Goal: Feedback & Contribution: Submit feedback/report problem

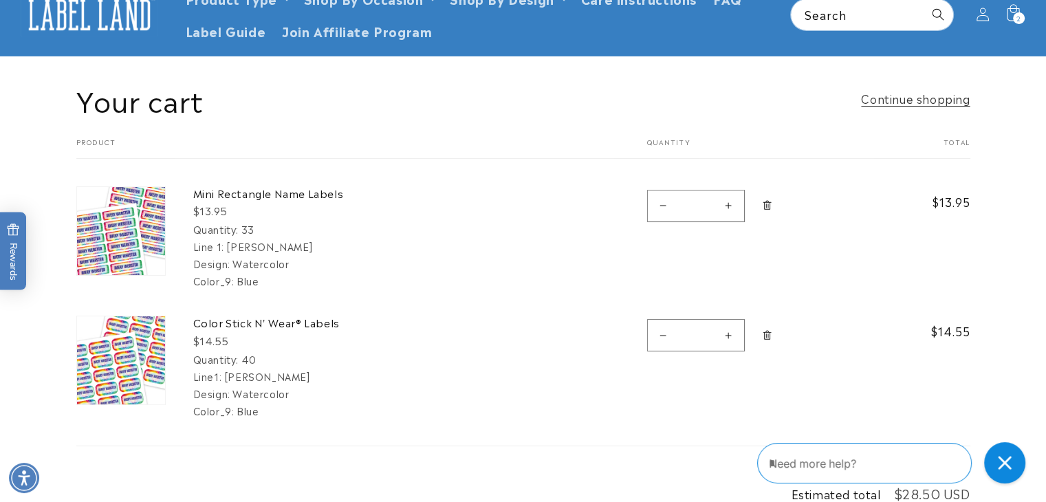
scroll to position [61, 0]
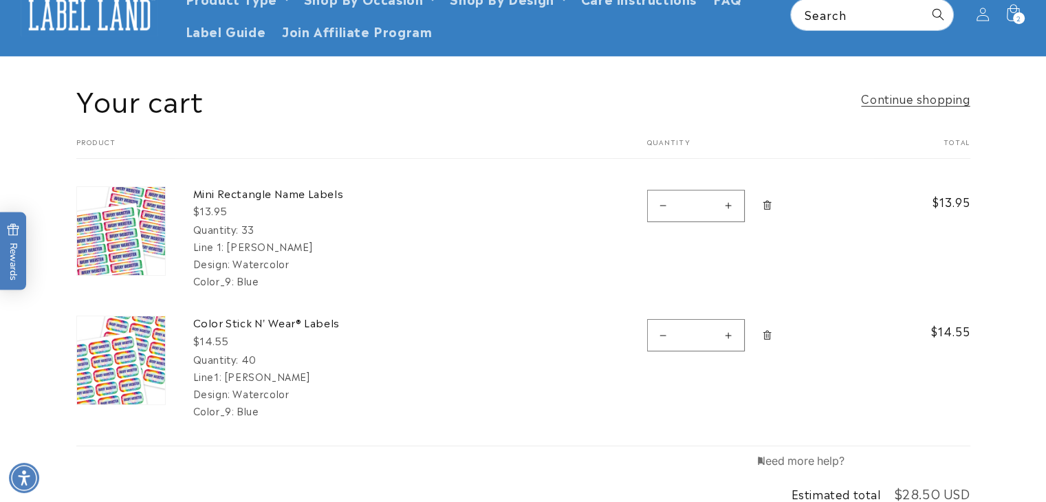
click at [878, 465] on textarea "Type your message here" at bounding box center [817, 461] width 120 height 17
type textarea "**********"
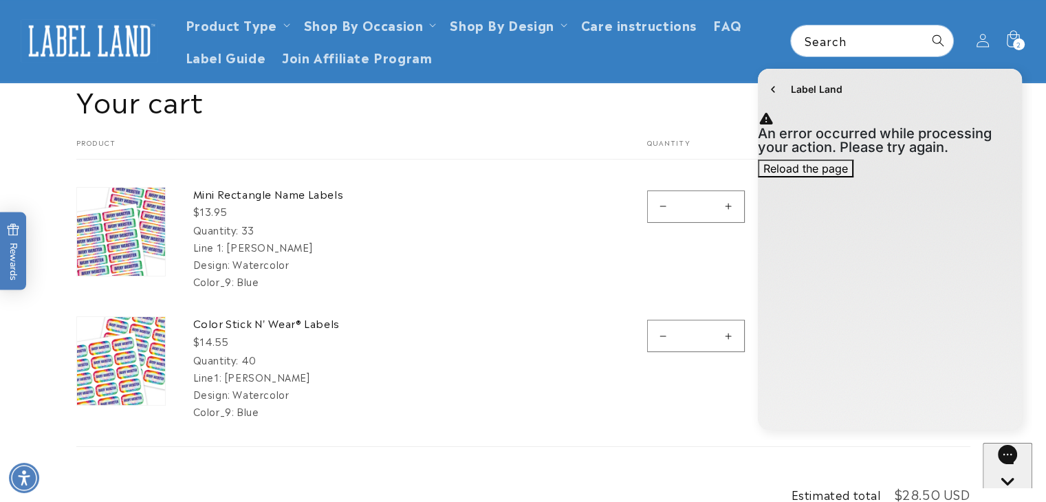
scroll to position [57, 0]
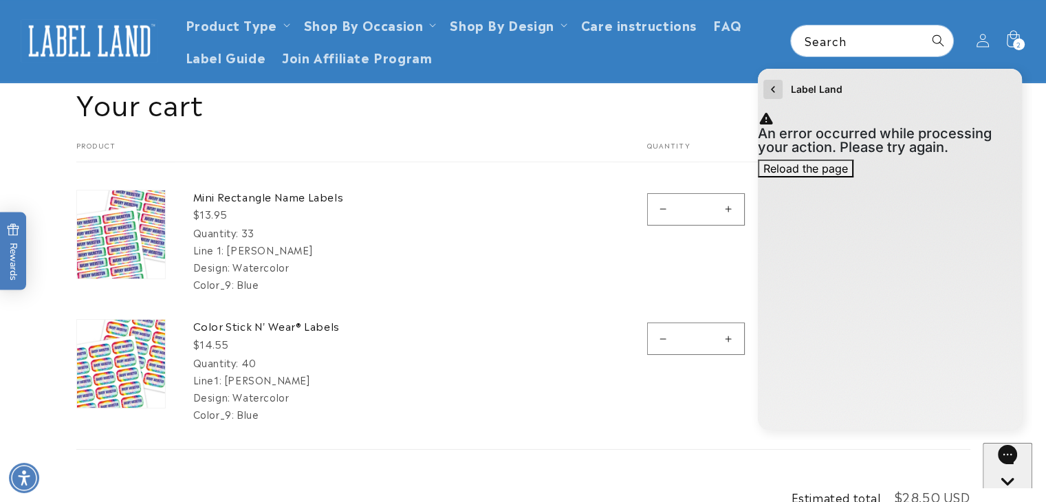
click at [771, 87] on icon "go to home page" at bounding box center [773, 89] width 14 height 17
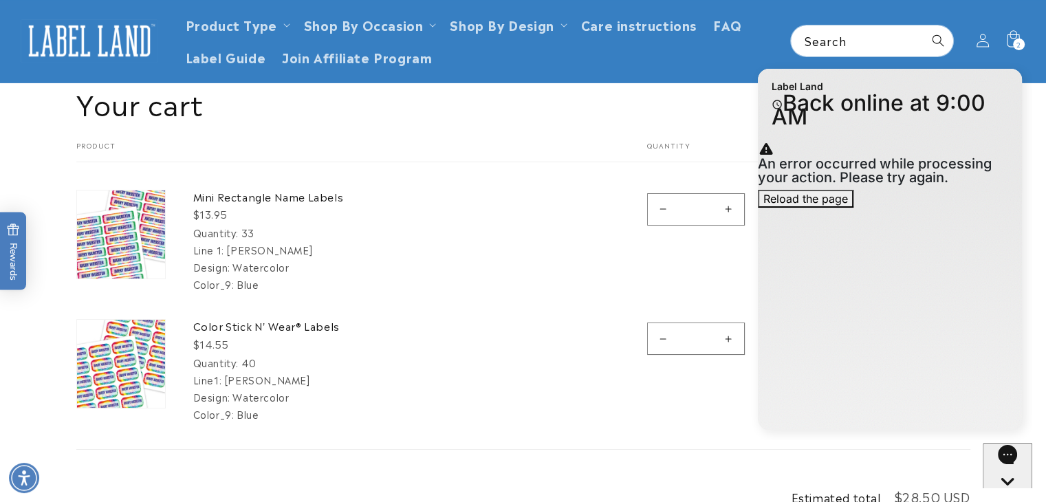
drag, startPoint x: 284, startPoint y: 199, endPoint x: 210, endPoint y: 154, distance: 86.1
click at [210, 154] on form "Your cart Product Total Quantity Total Mini Rectangle Name Labels $13.95 Quanti…" at bounding box center [523, 295] width 894 height 309
click at [1008, 499] on div "Close gorgias live chat" at bounding box center [1007, 507] width 39 height 17
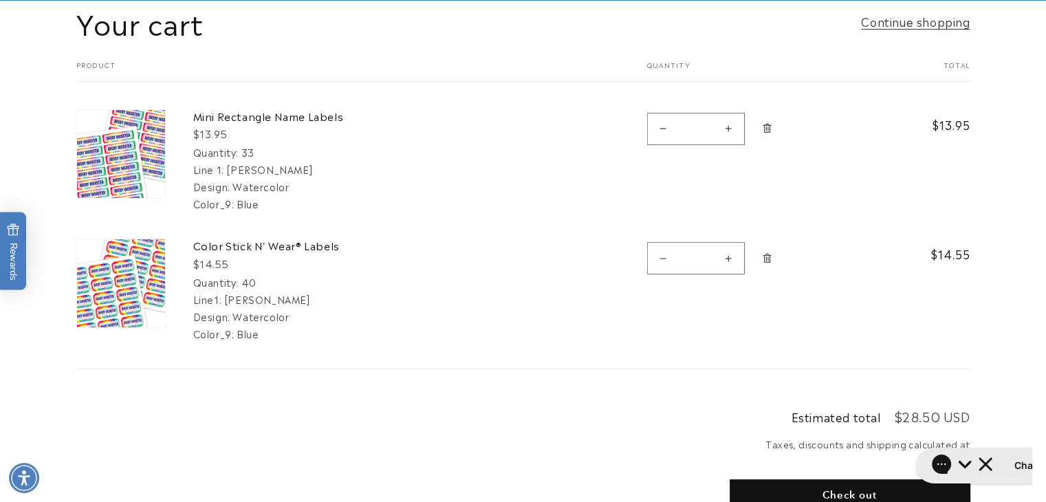
scroll to position [142, 0]
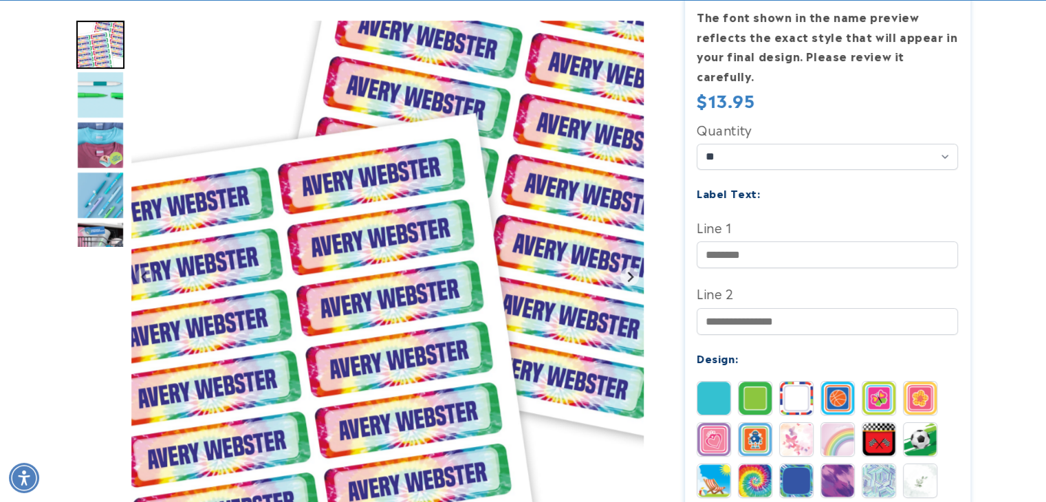
scroll to position [327, 0]
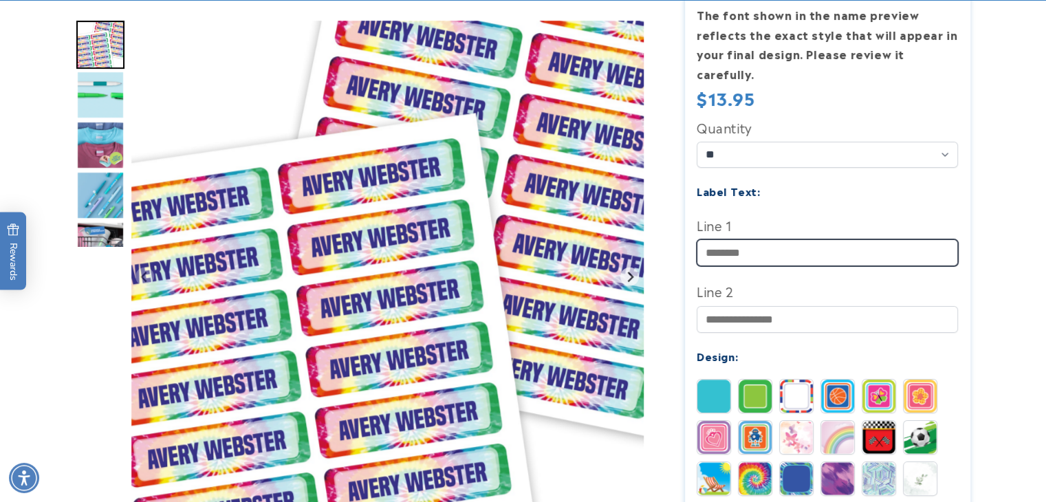
click at [770, 239] on input "Line 1" at bounding box center [827, 252] width 261 height 27
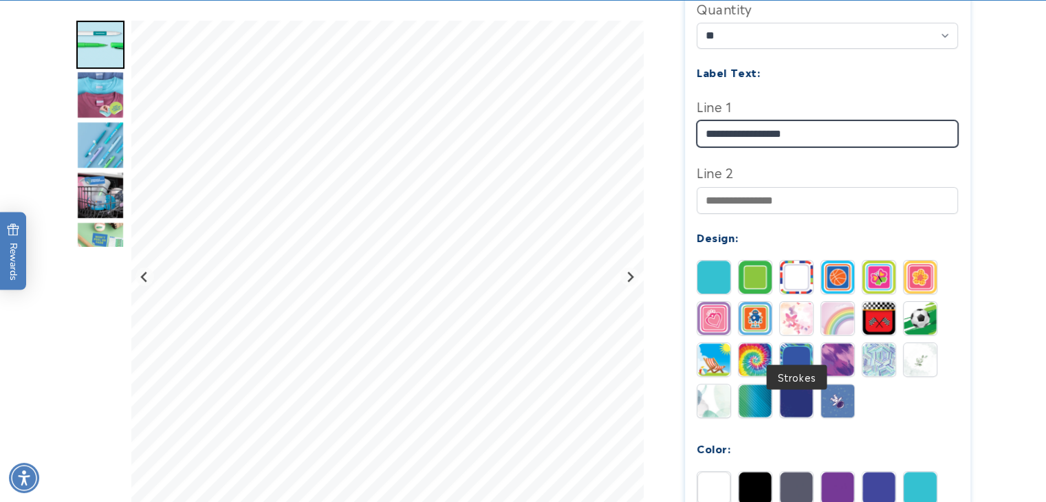
scroll to position [448, 0]
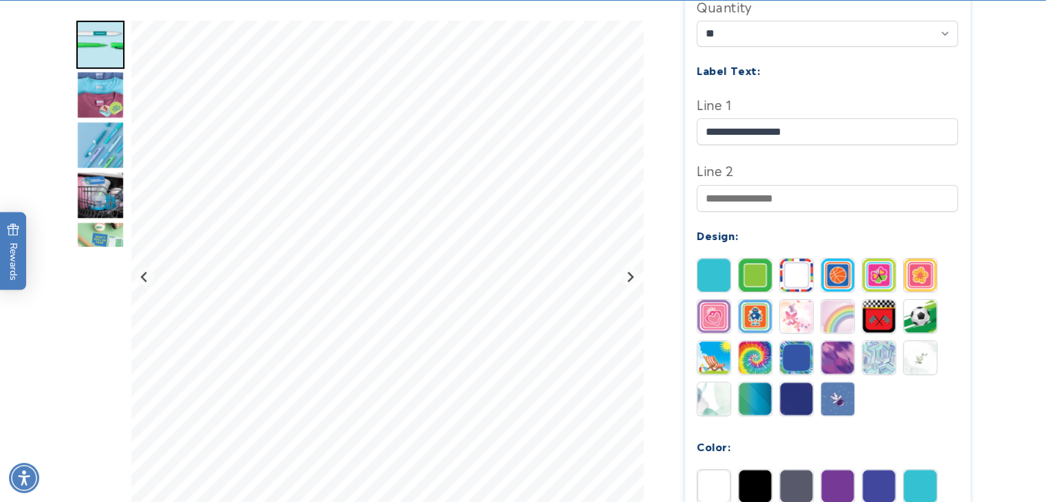
click at [706, 382] on img at bounding box center [713, 398] width 33 height 33
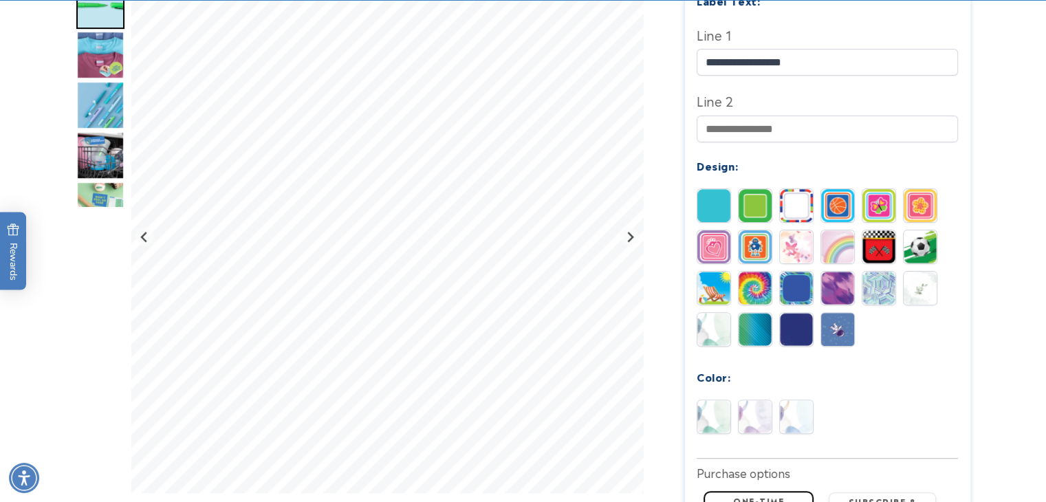
scroll to position [519, 0]
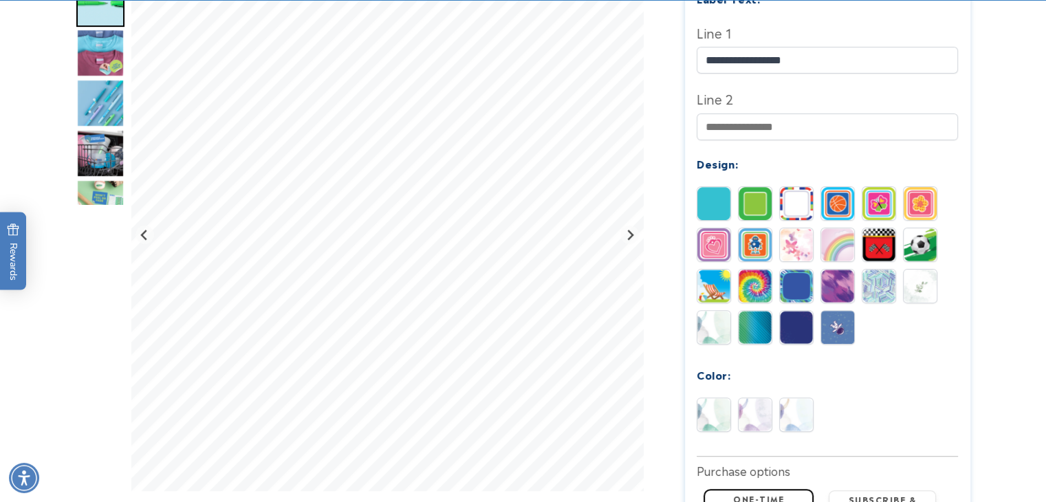
click at [805, 398] on img at bounding box center [796, 414] width 33 height 33
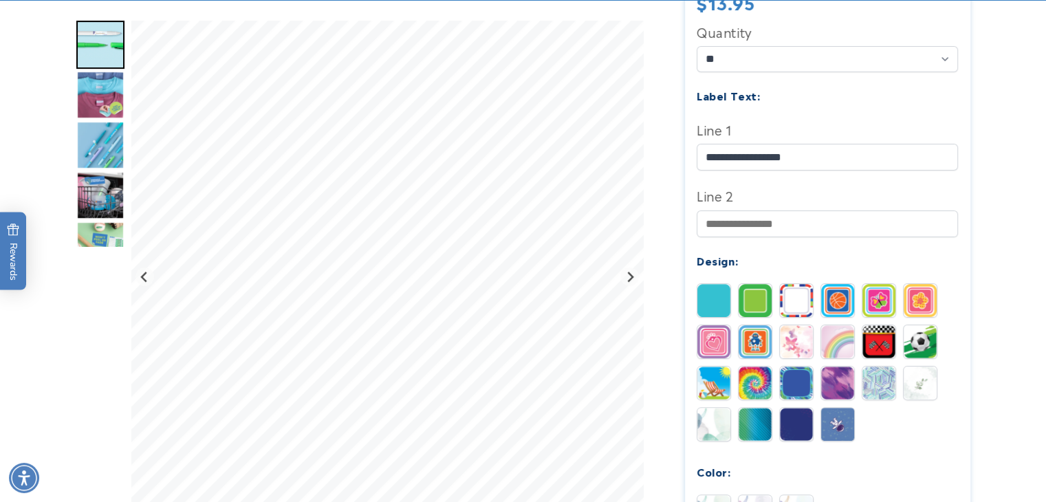
scroll to position [423, 0]
click at [917, 366] on img at bounding box center [920, 382] width 33 height 33
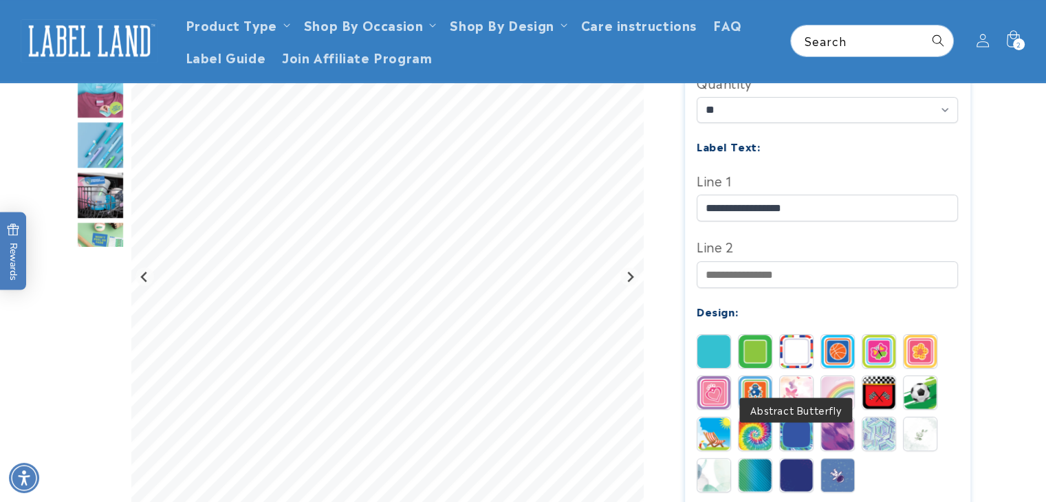
scroll to position [366, 0]
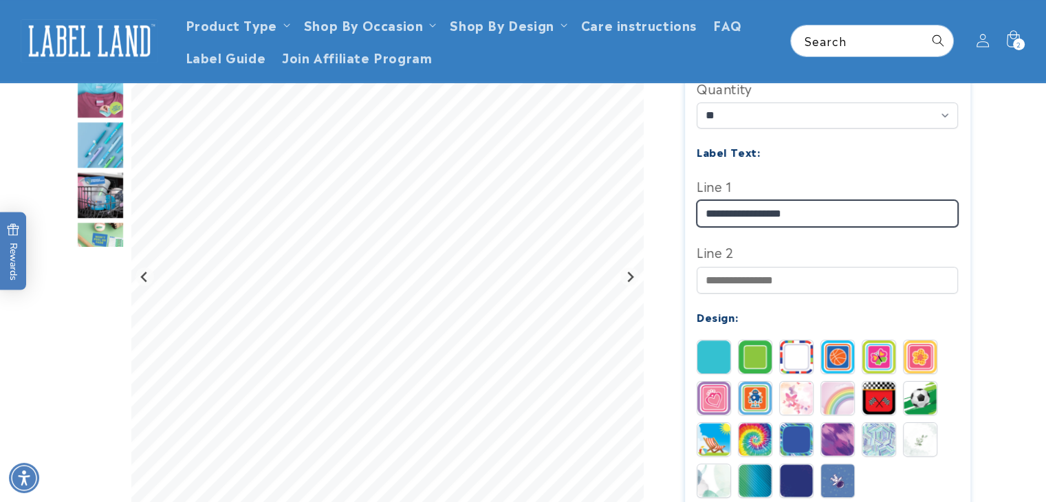
click at [574, 202] on div at bounding box center [523, 346] width 894 height 1086
type input "*********"
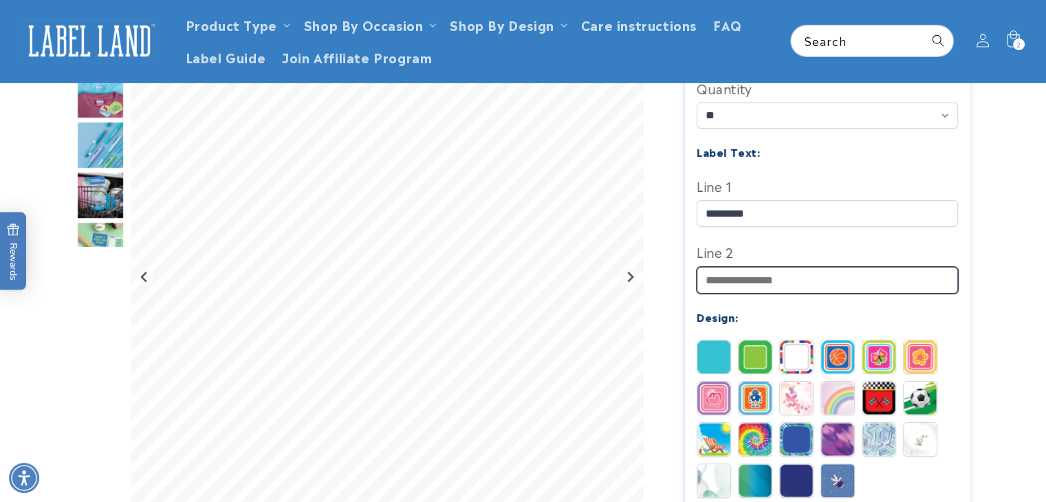
click at [774, 267] on input "Line 2" at bounding box center [827, 280] width 261 height 27
type input "**********"
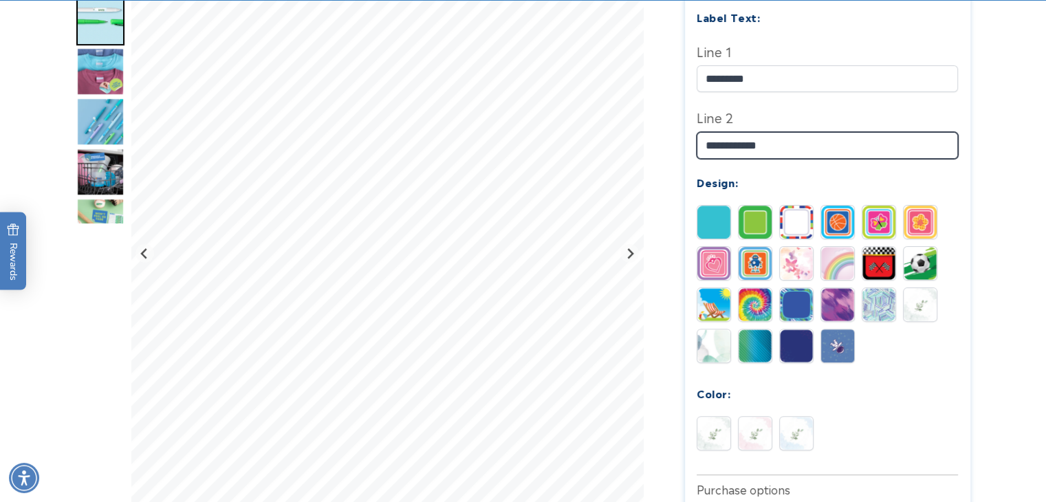
scroll to position [503, 0]
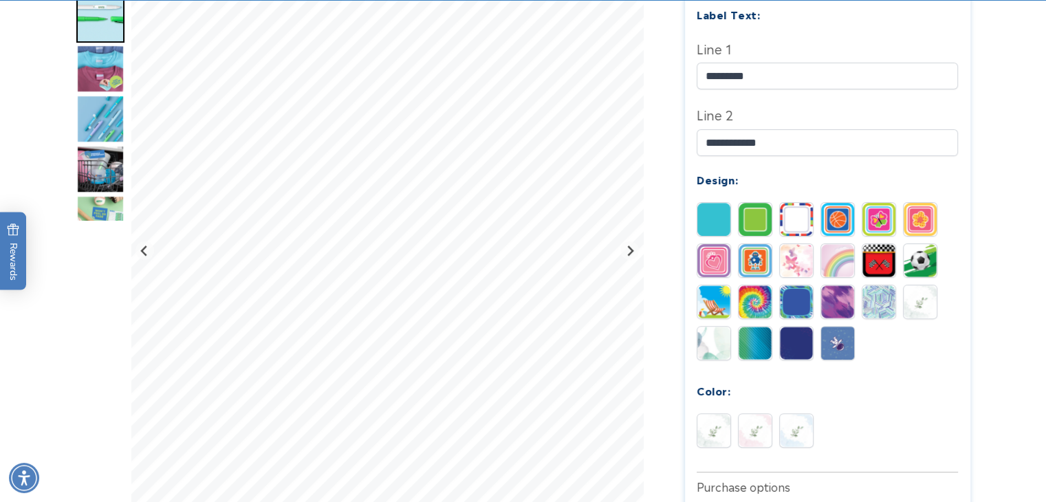
click at [805, 414] on img at bounding box center [796, 430] width 33 height 33
click at [757, 414] on img at bounding box center [755, 430] width 33 height 33
click at [717, 414] on img at bounding box center [713, 430] width 33 height 33
click at [792, 244] on img at bounding box center [796, 260] width 33 height 33
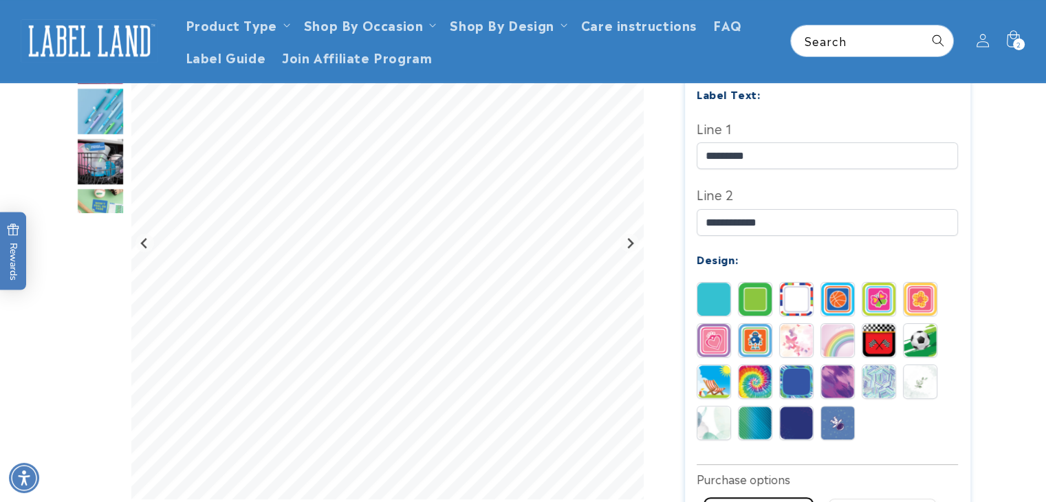
scroll to position [421, 0]
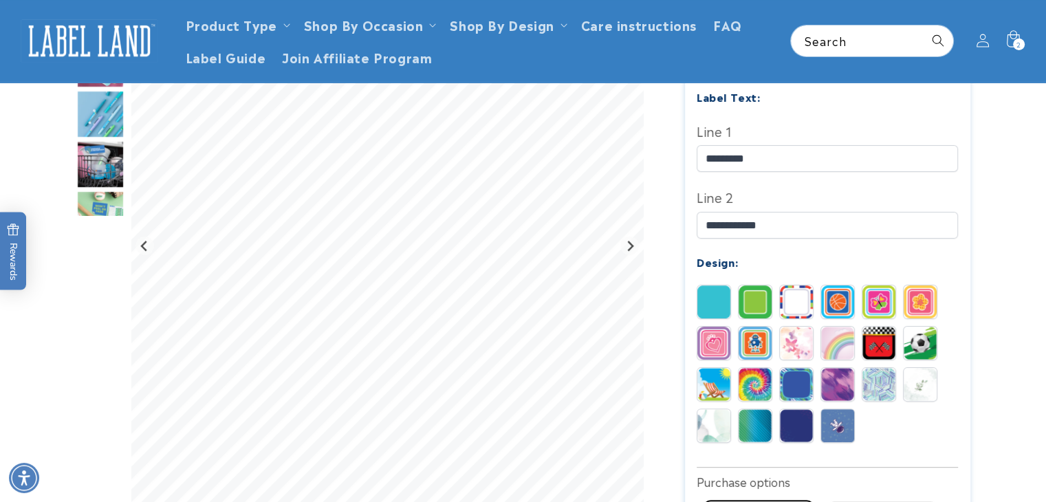
click at [838, 368] on img at bounding box center [837, 384] width 33 height 33
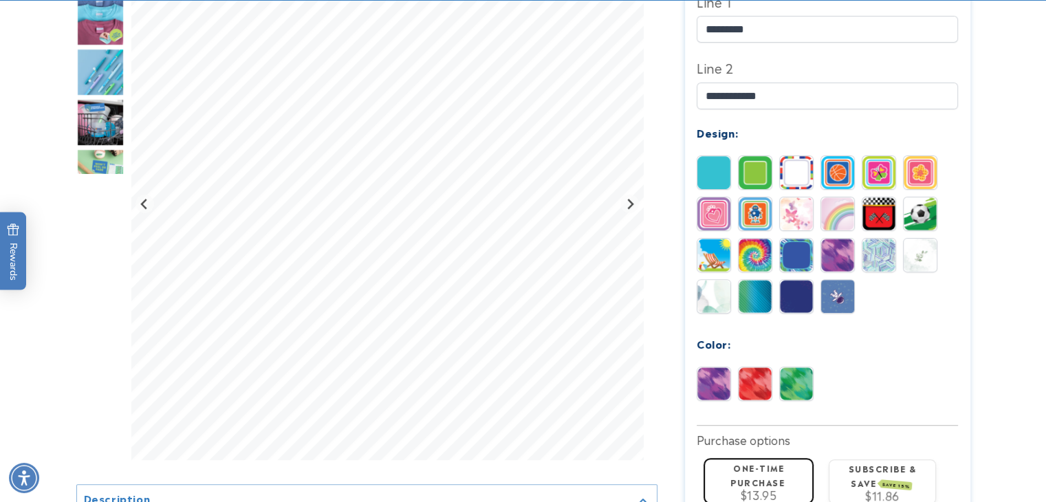
scroll to position [550, 0]
click at [759, 280] on img at bounding box center [755, 296] width 33 height 33
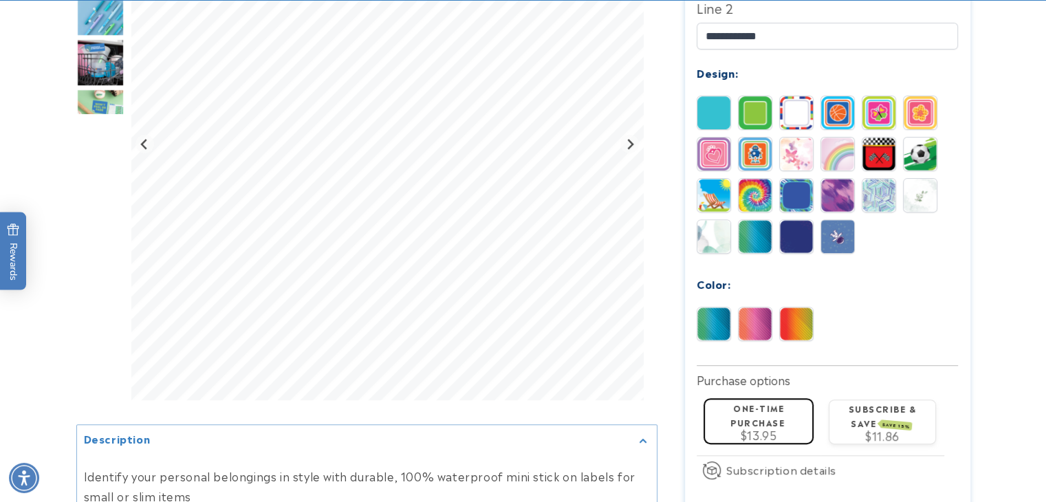
scroll to position [611, 0]
click at [707, 219] on img at bounding box center [713, 235] width 33 height 33
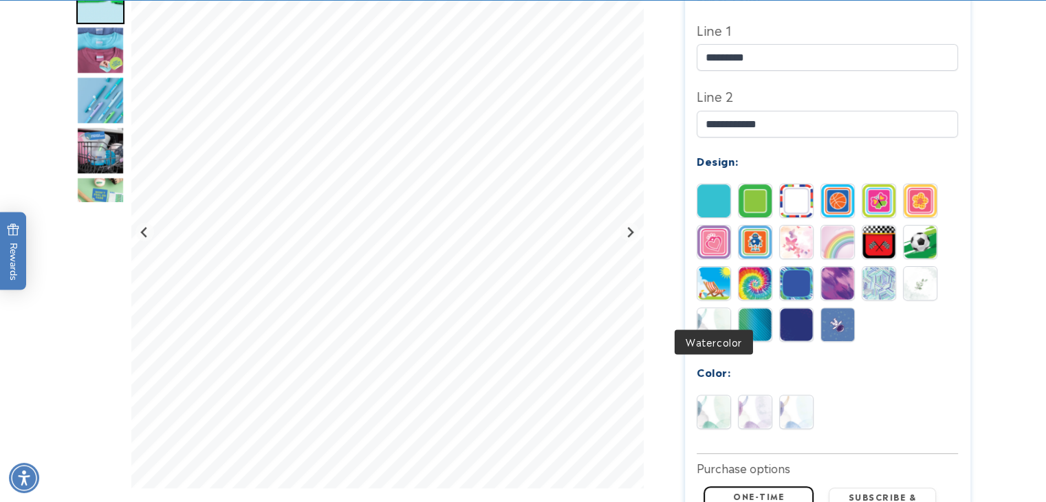
scroll to position [523, 0]
click at [710, 395] on img at bounding box center [713, 411] width 33 height 33
click at [757, 400] on img at bounding box center [755, 411] width 33 height 33
click at [806, 395] on img at bounding box center [796, 411] width 33 height 33
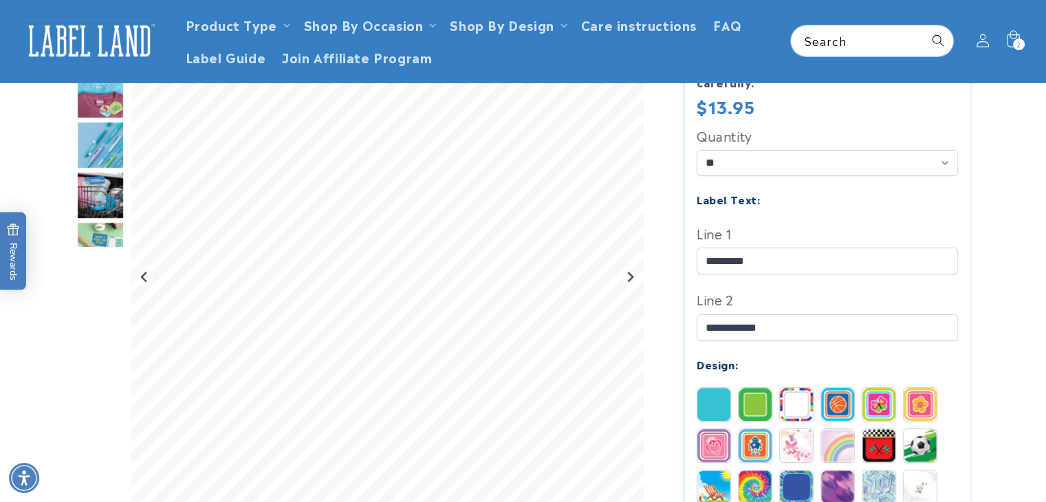
scroll to position [285, 0]
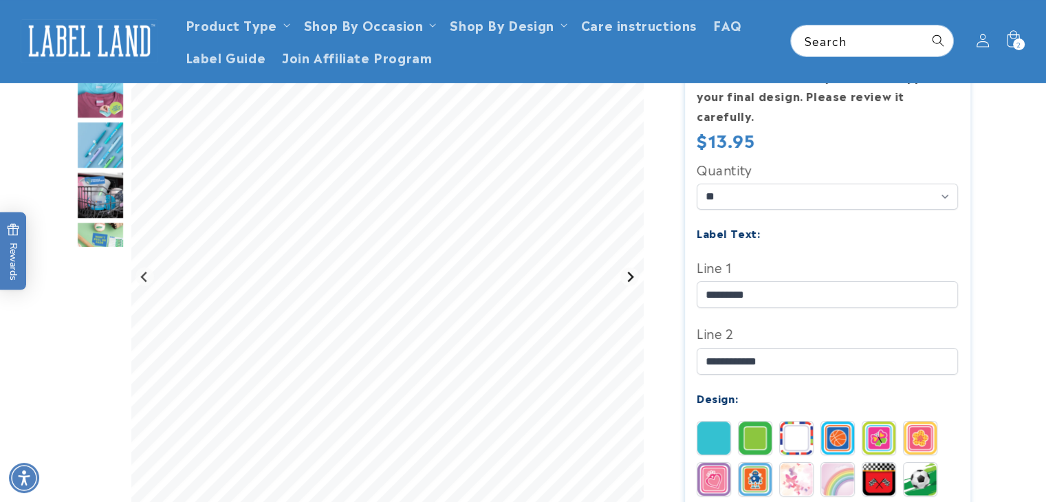
click at [628, 278] on icon "Next slide" at bounding box center [630, 277] width 11 height 11
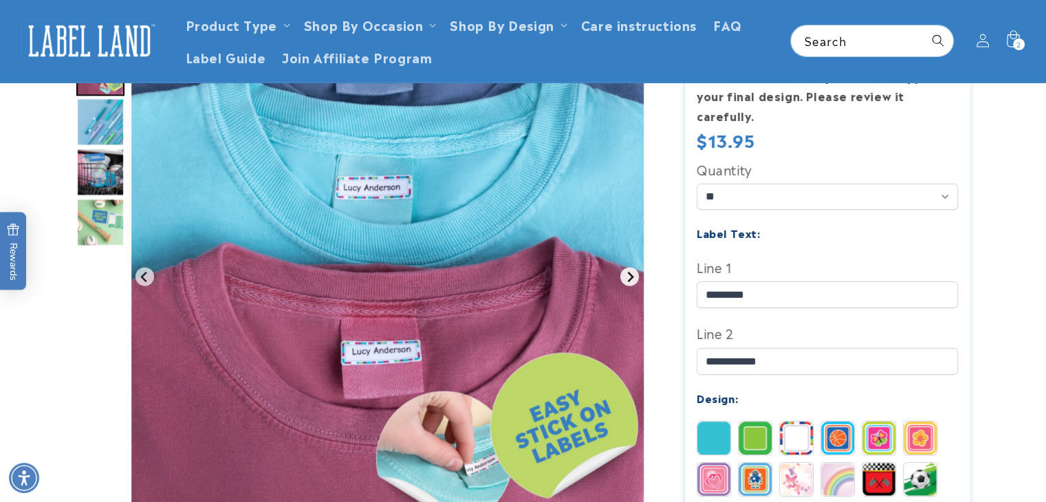
click at [628, 278] on icon "Next slide" at bounding box center [630, 277] width 11 height 11
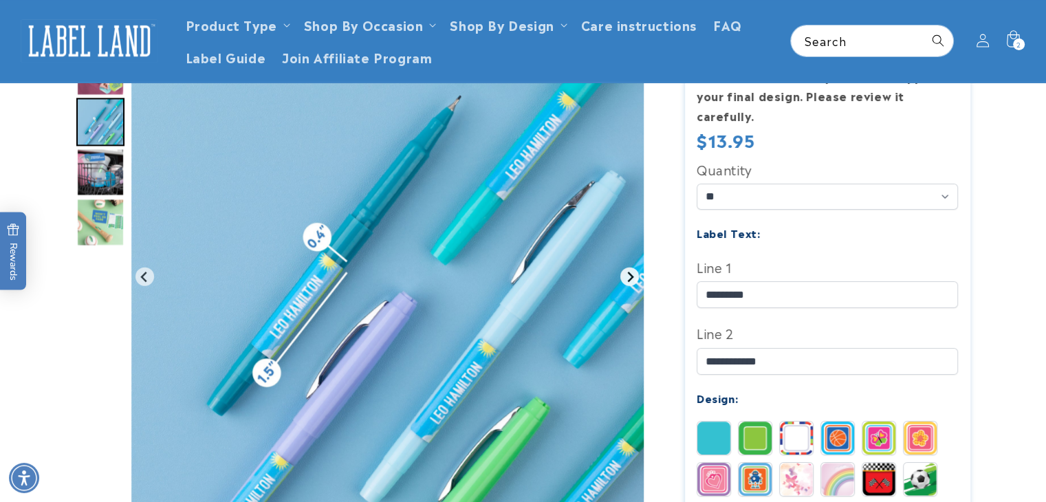
click at [628, 278] on icon "Next slide" at bounding box center [630, 277] width 11 height 11
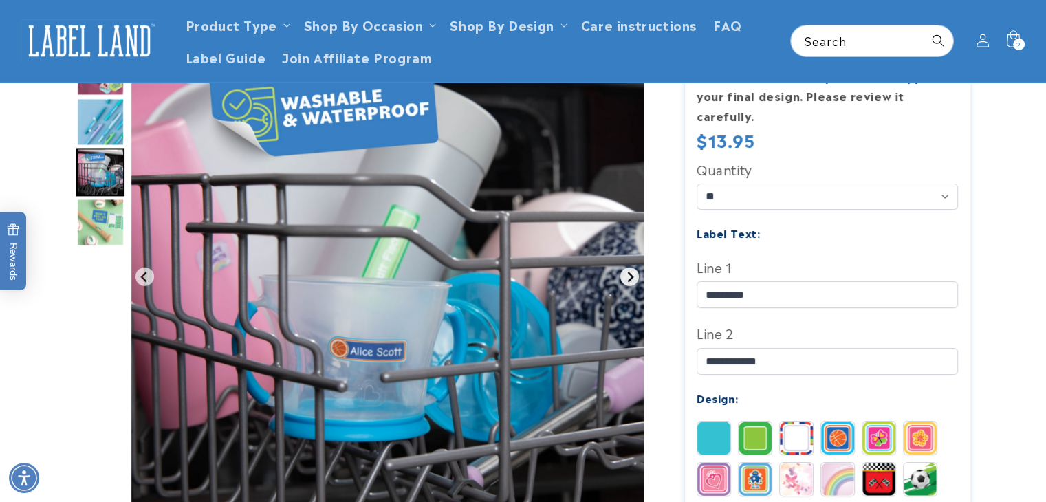
click at [628, 278] on icon "Next slide" at bounding box center [630, 277] width 11 height 11
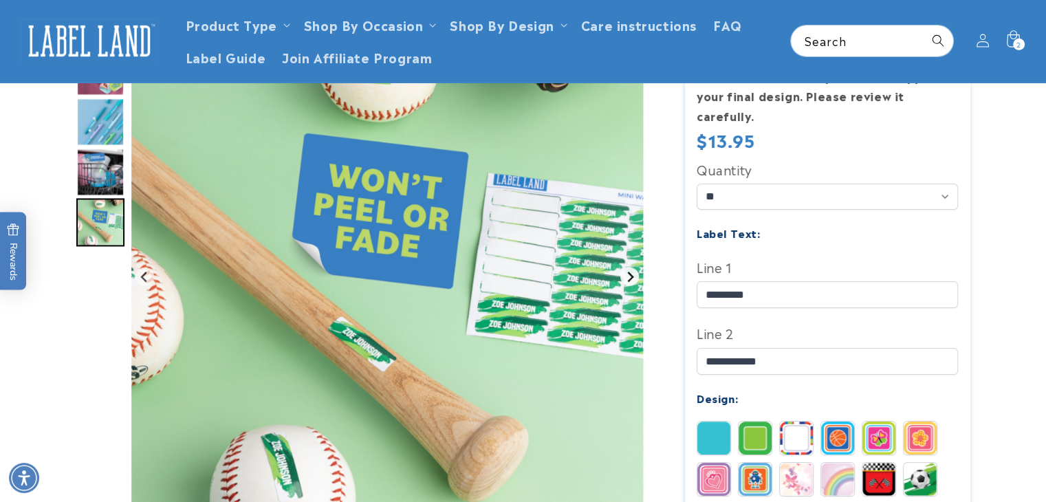
click at [628, 278] on icon "Go to first slide" at bounding box center [630, 277] width 11 height 11
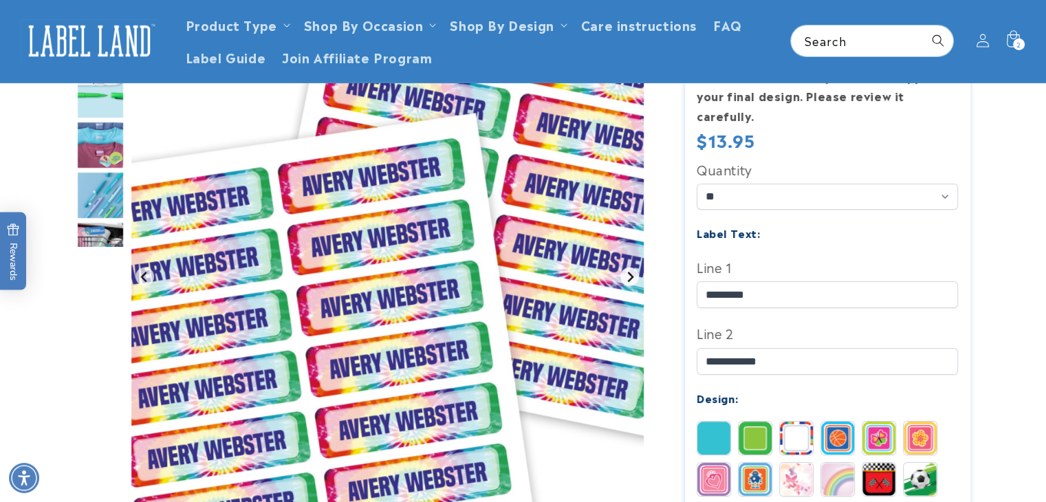
click at [628, 278] on icon "Next slide" at bounding box center [630, 277] width 11 height 11
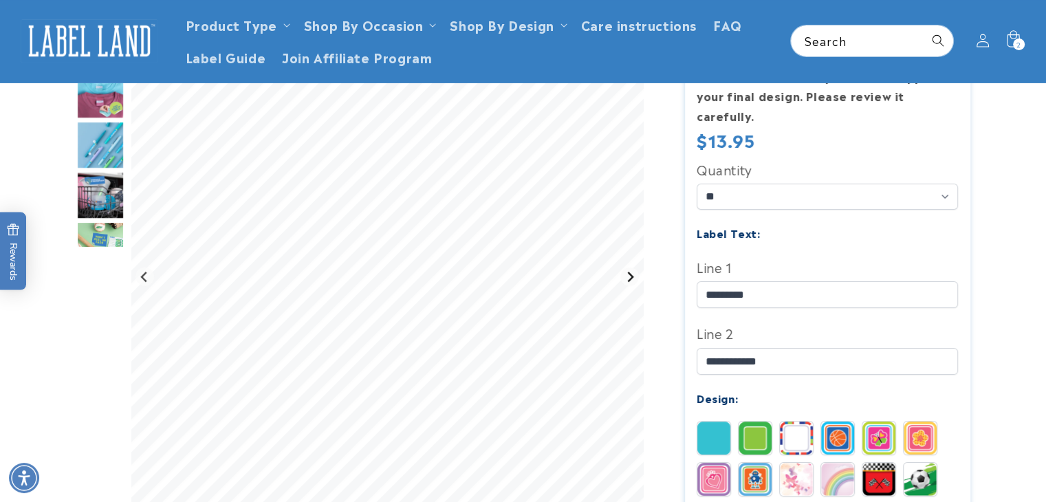
click at [628, 278] on icon "Next slide" at bounding box center [630, 277] width 11 height 11
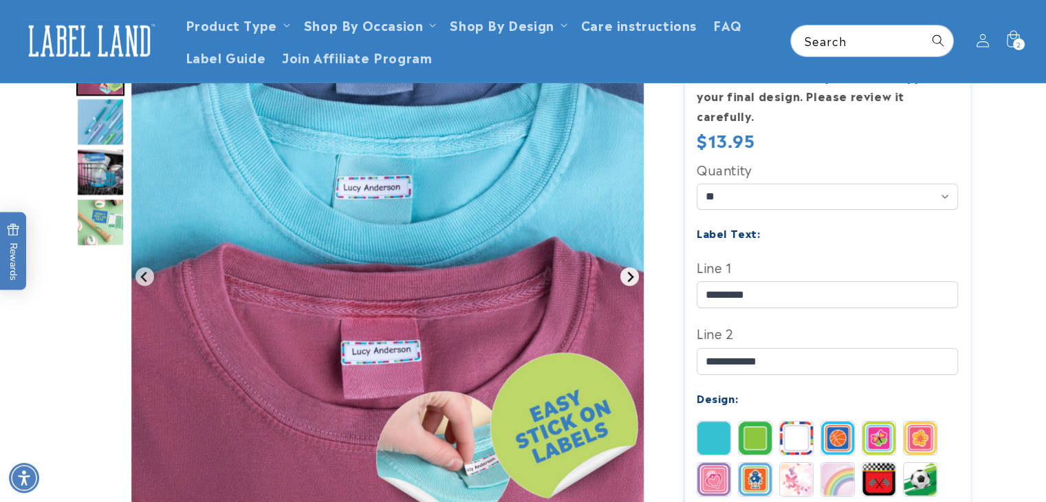
click at [628, 278] on icon "Next slide" at bounding box center [630, 277] width 11 height 11
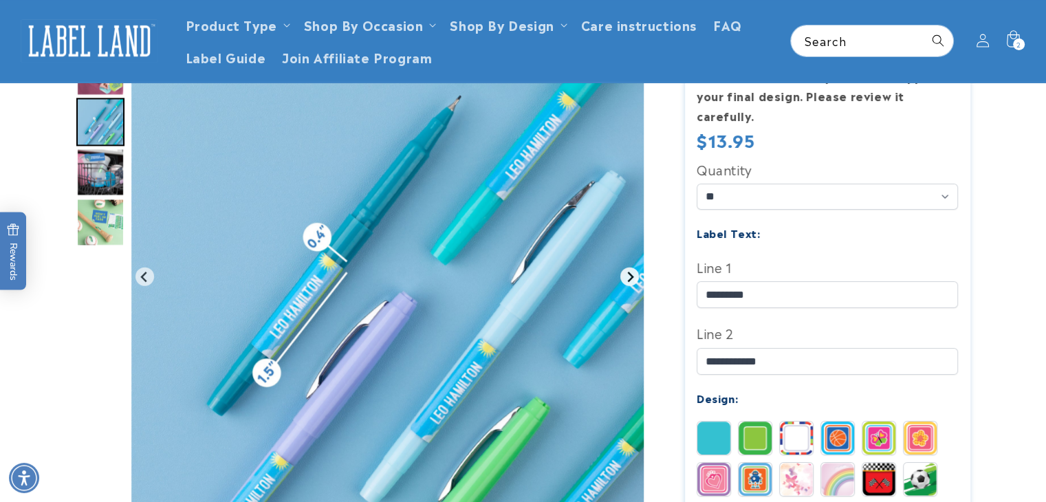
click at [628, 278] on icon "Next slide" at bounding box center [630, 277] width 11 height 11
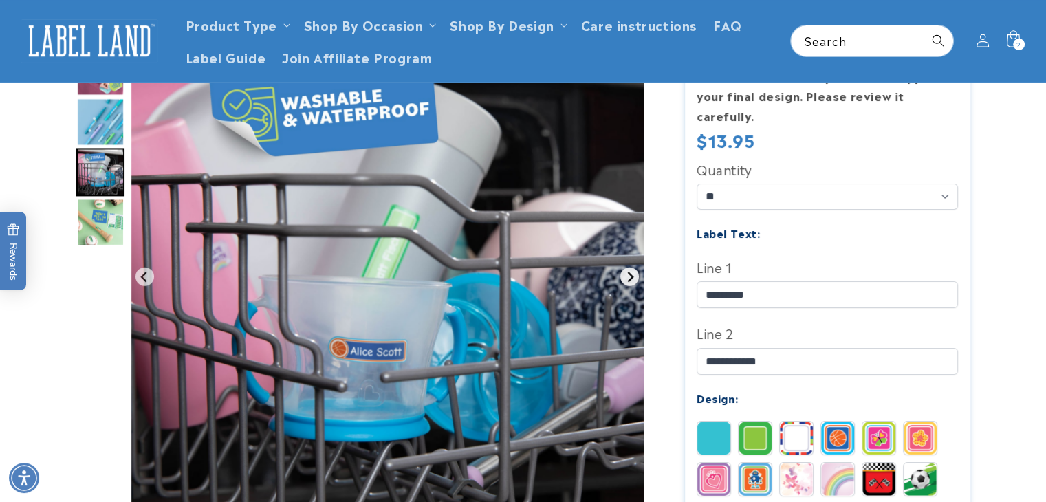
click at [625, 272] on icon "Next slide" at bounding box center [630, 277] width 11 height 11
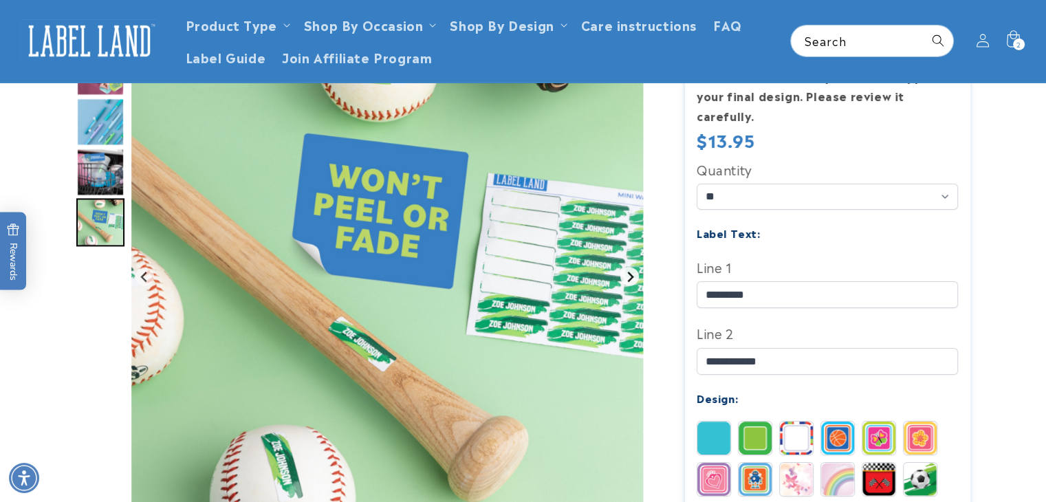
click at [625, 272] on icon "Go to first slide" at bounding box center [630, 277] width 11 height 11
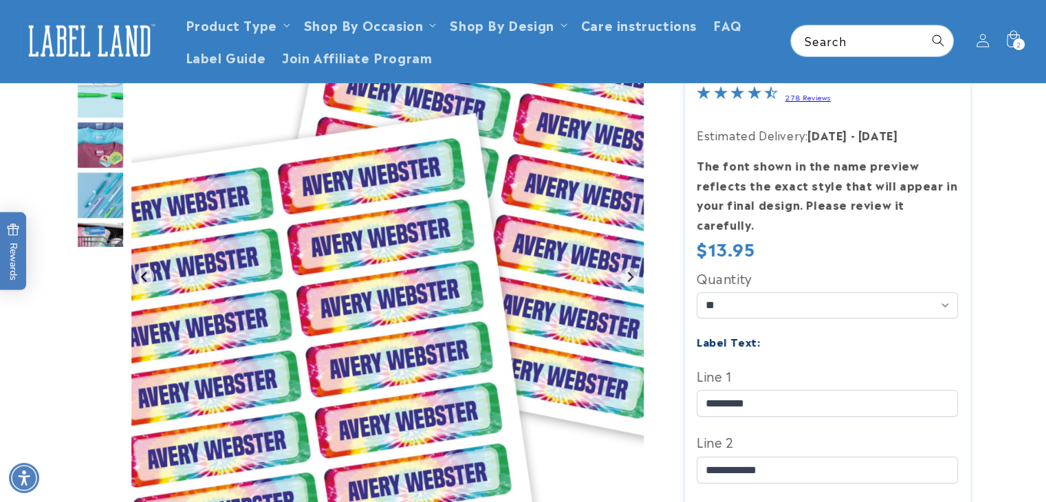
scroll to position [175, 0]
click at [752, 293] on select "** ** **" at bounding box center [827, 306] width 261 height 26
click at [781, 239] on div "Regular price $13.95 Regular price Sale price $13.95 Unit price / per Sale Sold…" at bounding box center [827, 251] width 261 height 25
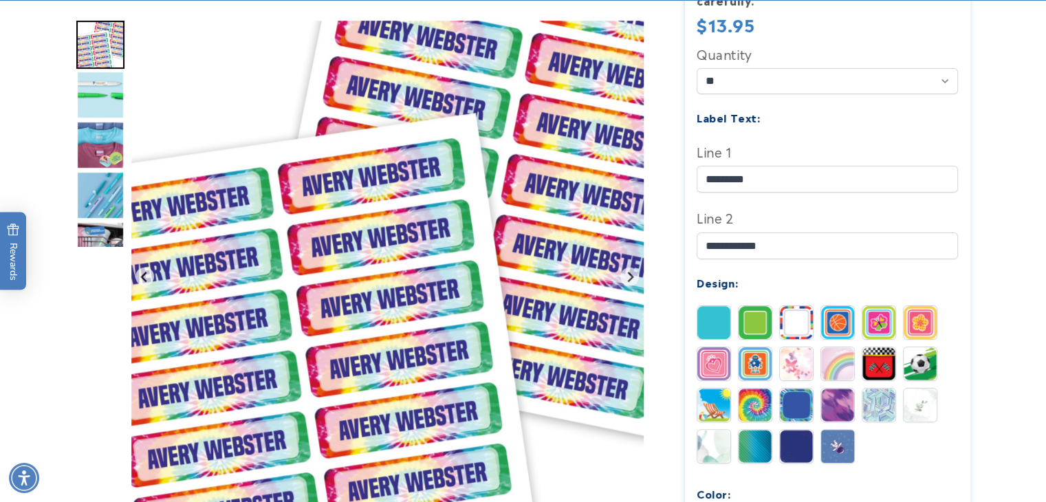
scroll to position [401, 0]
click at [710, 305] on img at bounding box center [713, 321] width 33 height 33
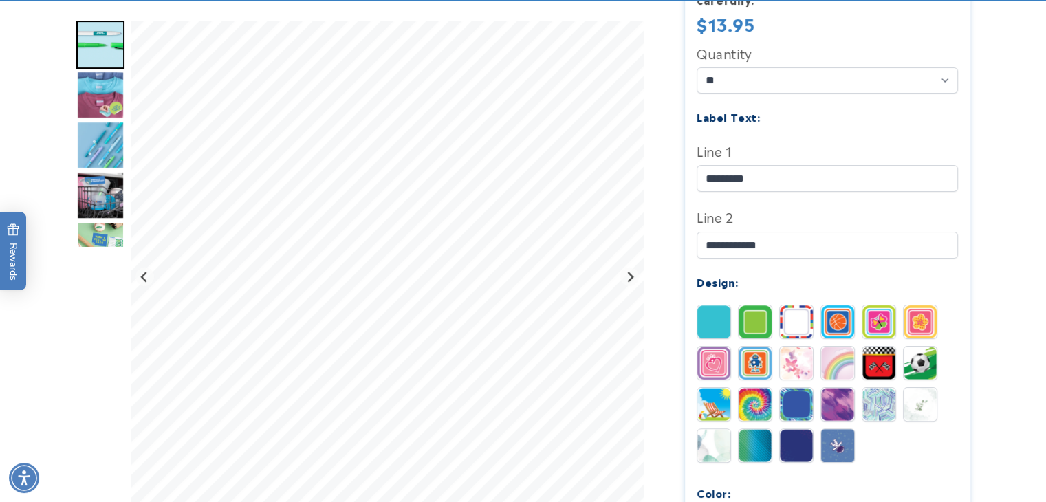
scroll to position [583, 0]
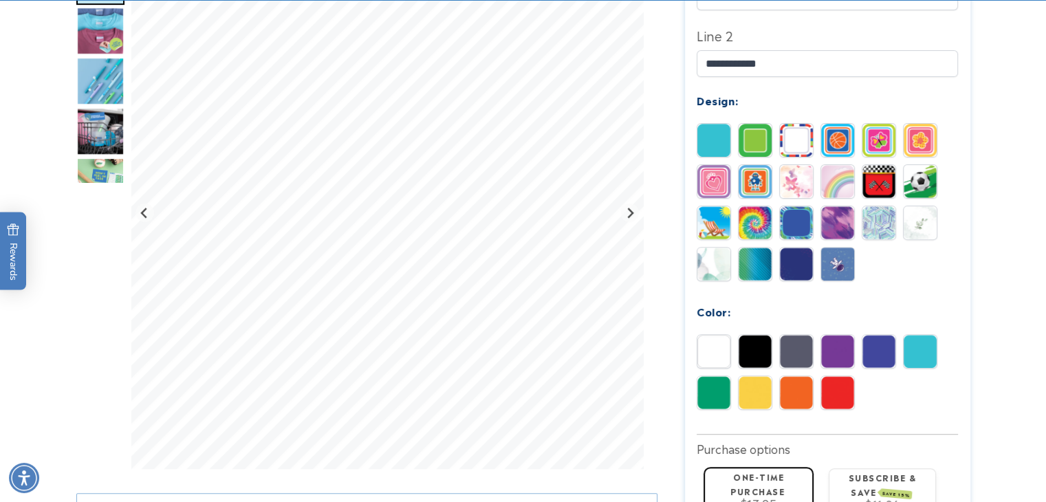
click at [710, 335] on img at bounding box center [713, 351] width 33 height 33
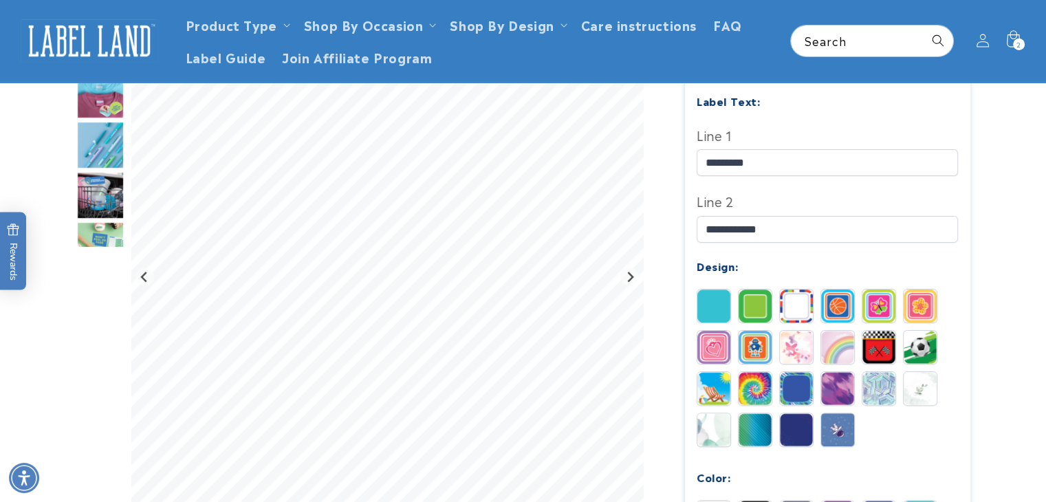
scroll to position [415, 0]
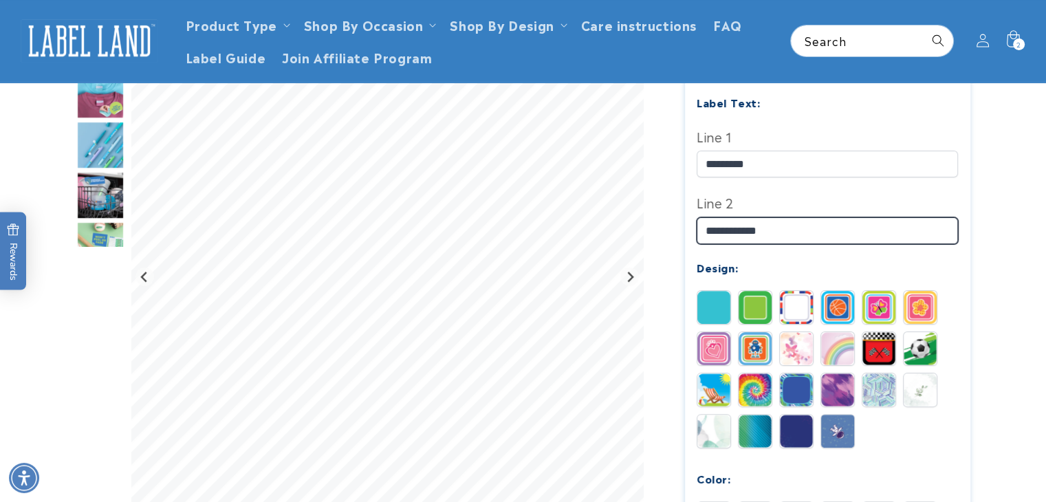
click at [790, 217] on input "**********" at bounding box center [827, 230] width 261 height 27
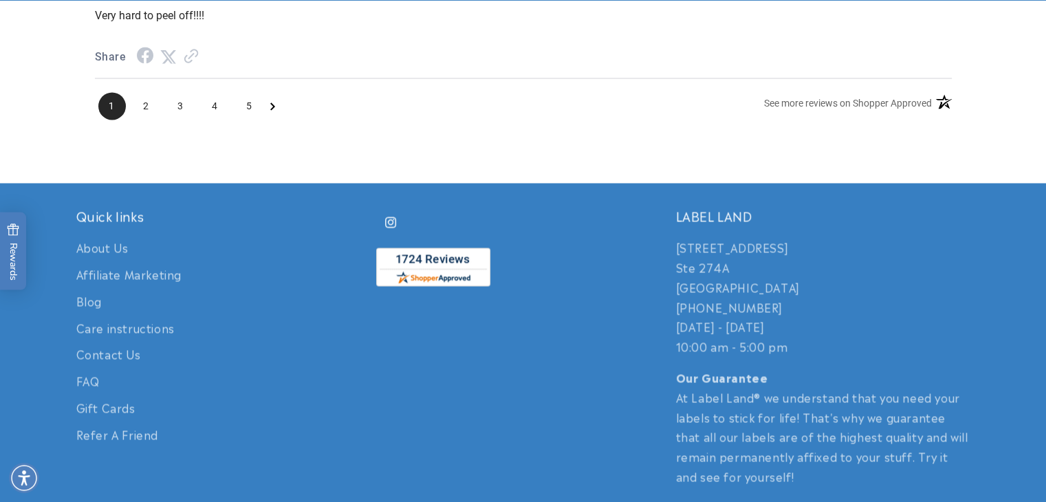
scroll to position [2367, 0]
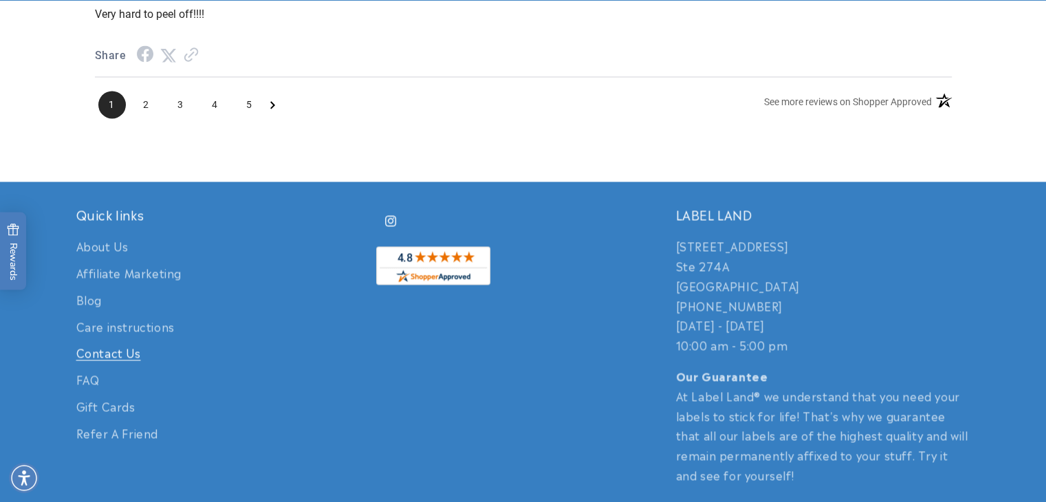
click at [107, 339] on link "Contact Us" at bounding box center [108, 352] width 65 height 27
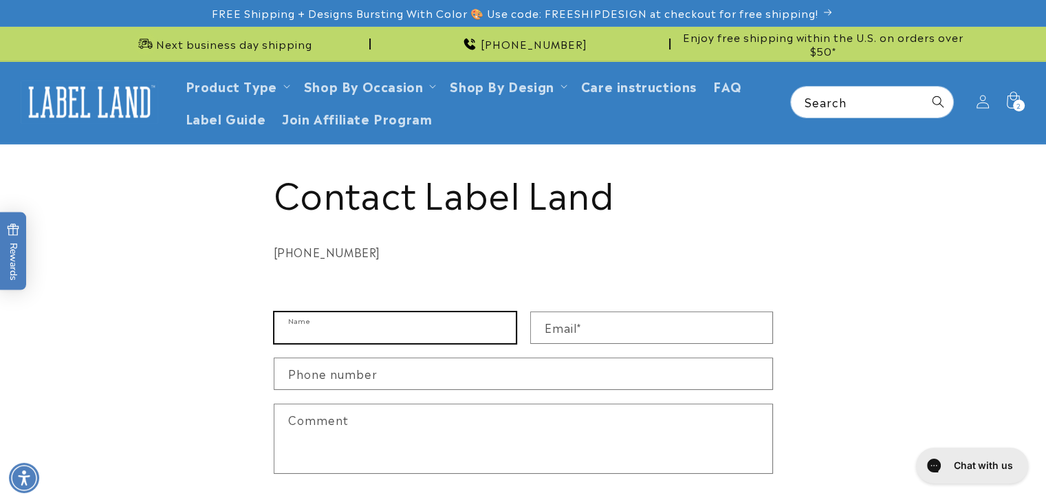
click at [392, 329] on input "Name" at bounding box center [394, 327] width 241 height 31
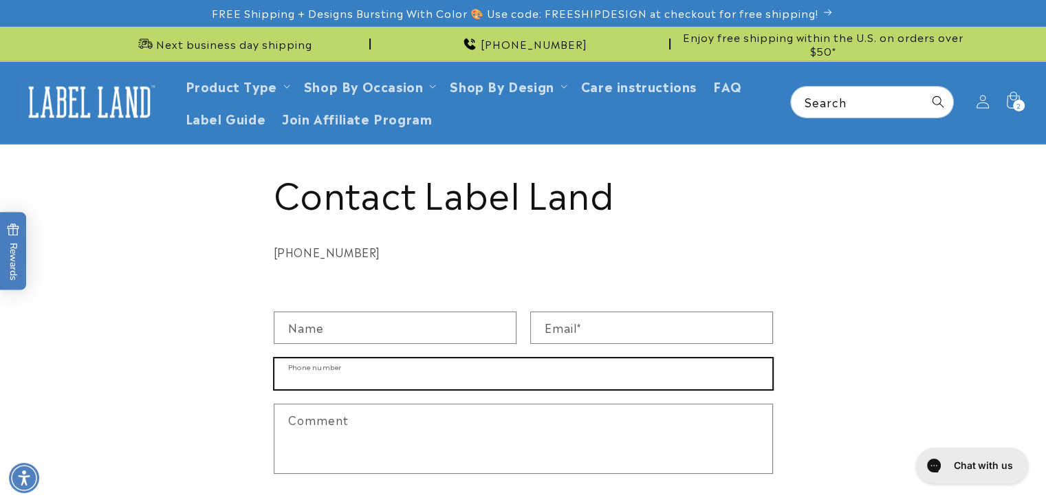
click at [387, 369] on input "Phone number" at bounding box center [523, 373] width 498 height 31
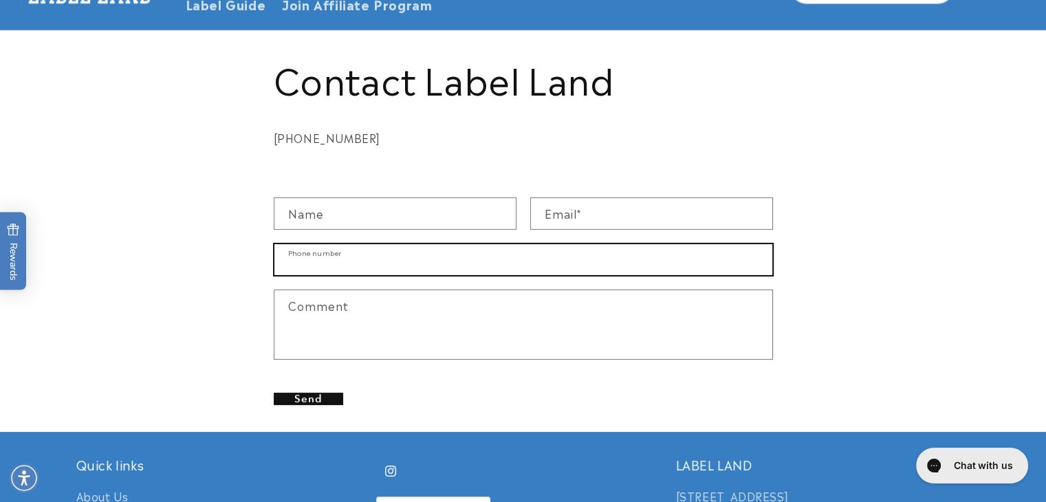
scroll to position [206, 0]
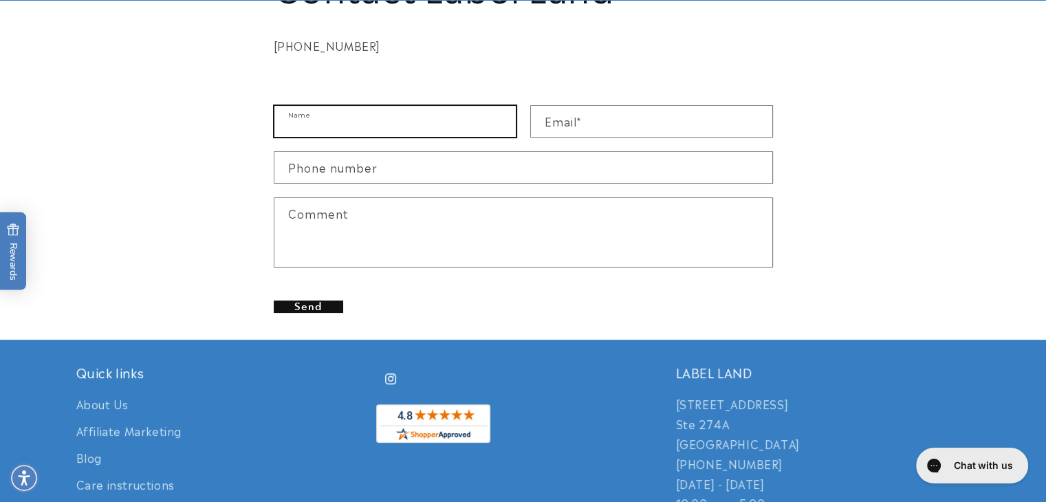
click at [380, 121] on input "Name" at bounding box center [394, 121] width 241 height 31
type input "**********"
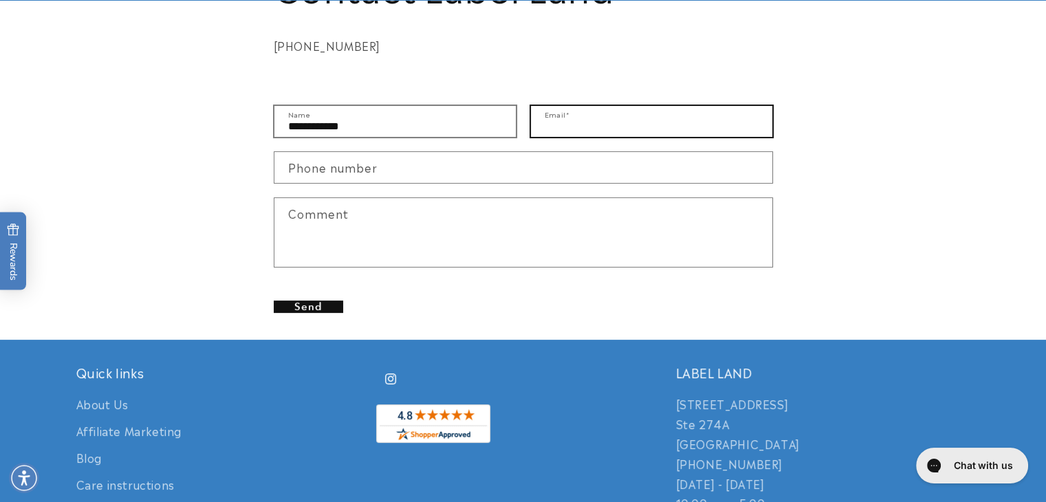
type input "**********"
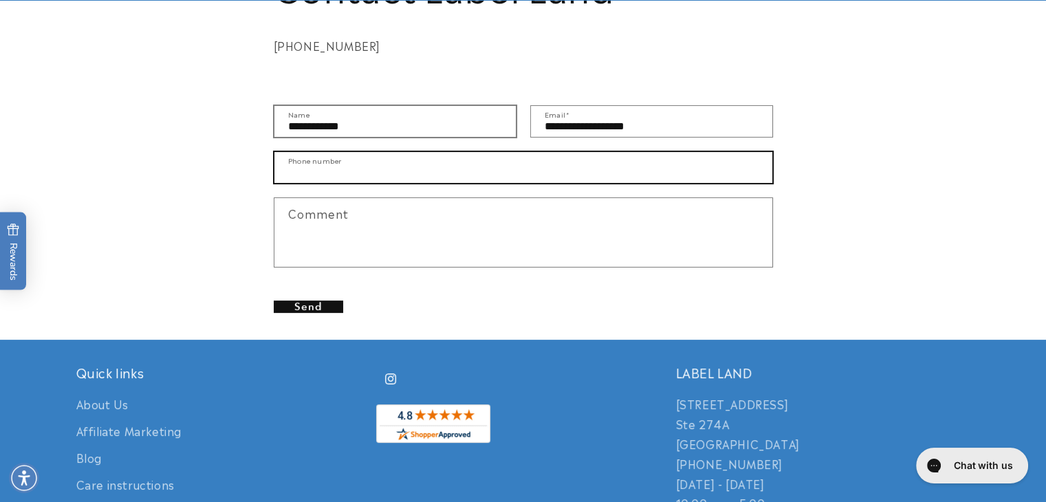
type input "**********"
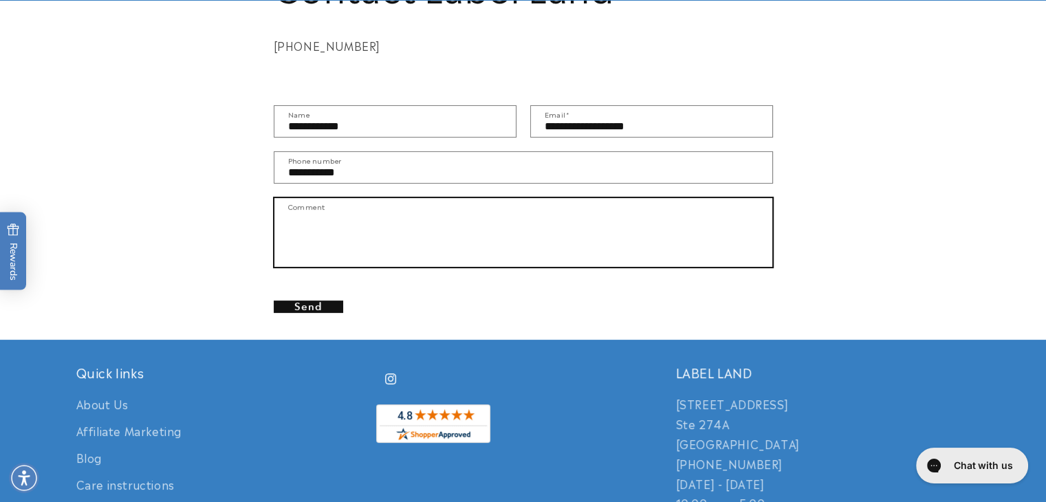
click at [345, 224] on textarea "Comment" at bounding box center [523, 232] width 498 height 69
click at [429, 224] on textarea "**********" at bounding box center [523, 232] width 498 height 69
type textarea "**********"
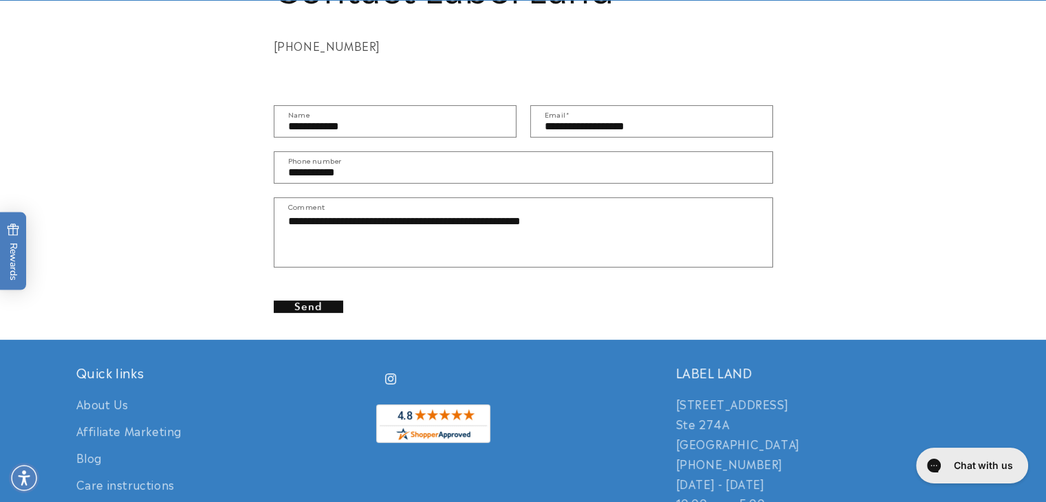
click at [324, 305] on button "Send" at bounding box center [308, 307] width 69 height 12
